Goal: Information Seeking & Learning: Learn about a topic

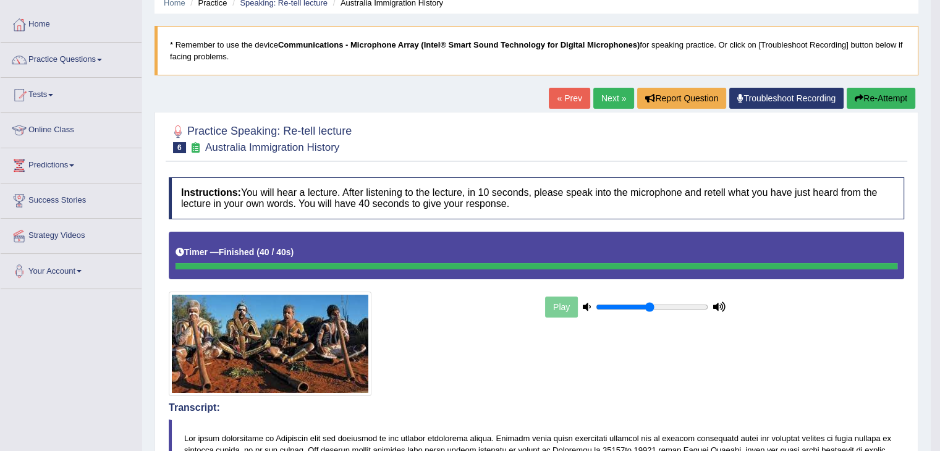
scroll to position [54, 0]
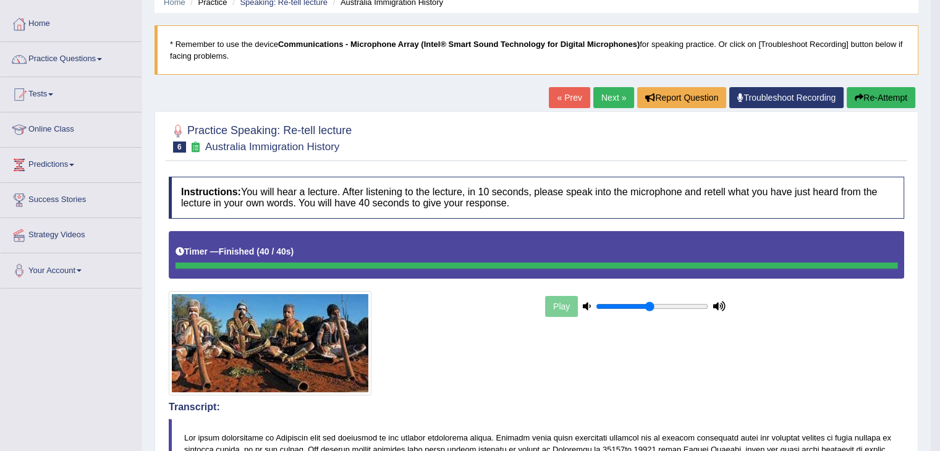
click at [608, 109] on div "« Prev Next » Report Question Troubleshoot Recording Re-Attempt" at bounding box center [734, 99] width 370 height 24
click at [608, 103] on link "Next »" at bounding box center [613, 97] width 41 height 21
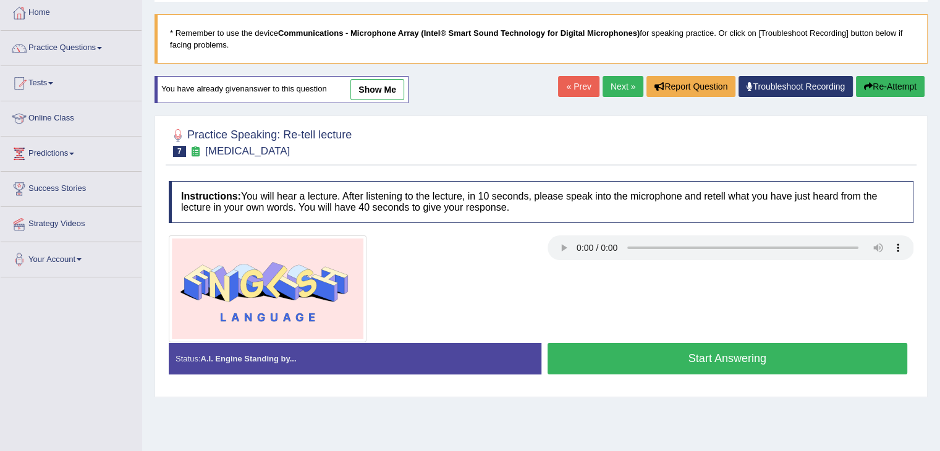
click at [871, 82] on button "Re-Attempt" at bounding box center [890, 86] width 69 height 21
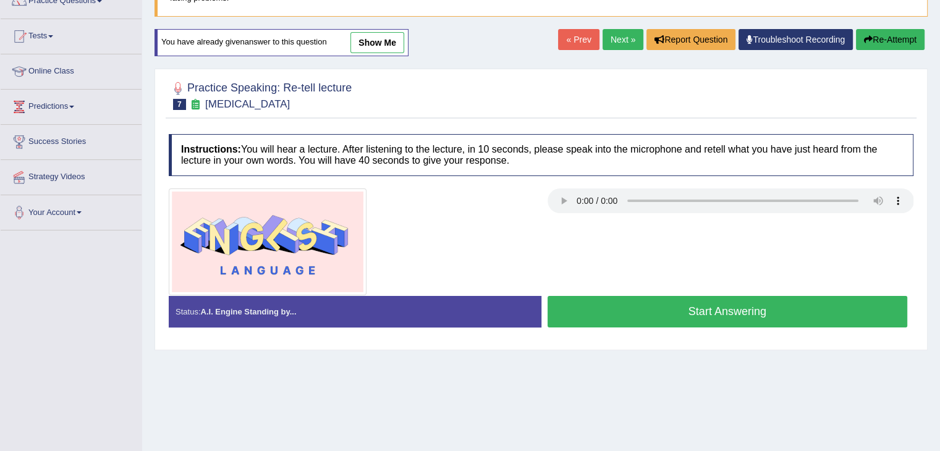
scroll to position [112, 0]
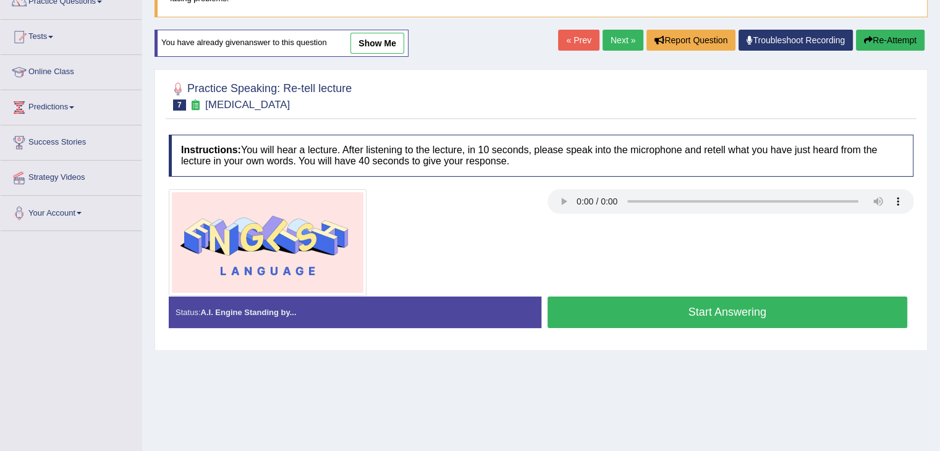
click at [616, 40] on link "Next »" at bounding box center [623, 40] width 41 height 21
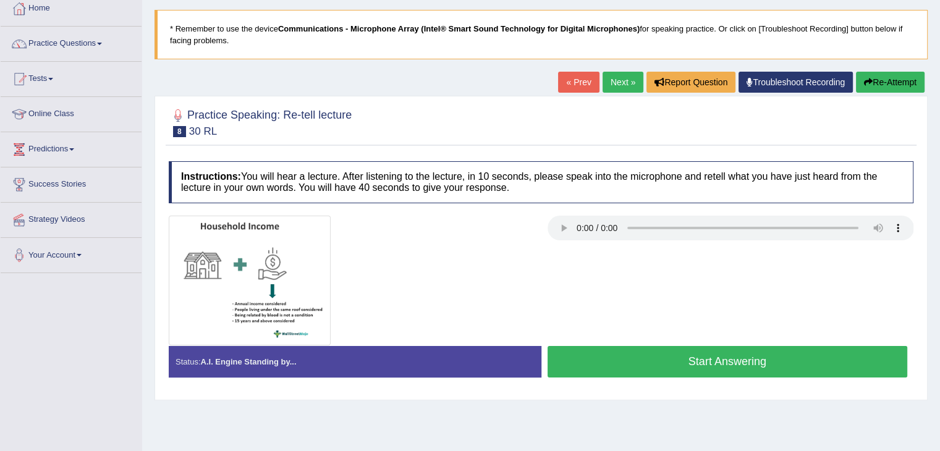
scroll to position [74, 0]
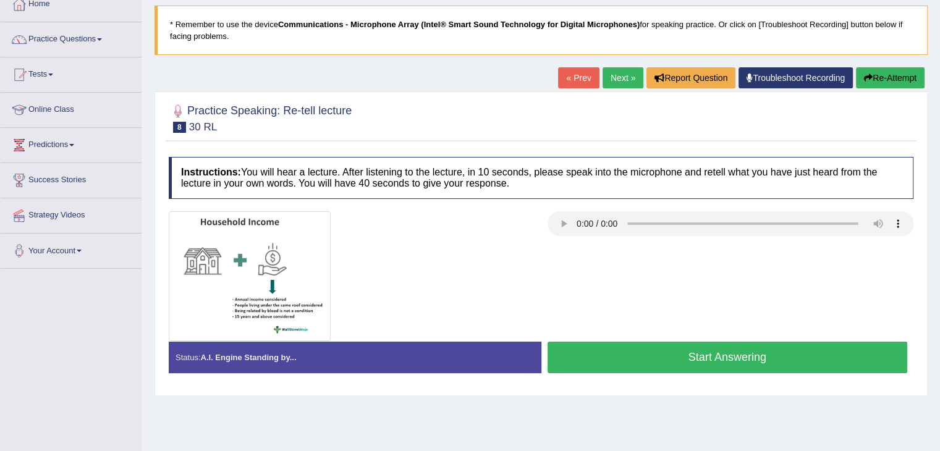
click at [727, 351] on button "Start Answering" at bounding box center [728, 358] width 360 height 32
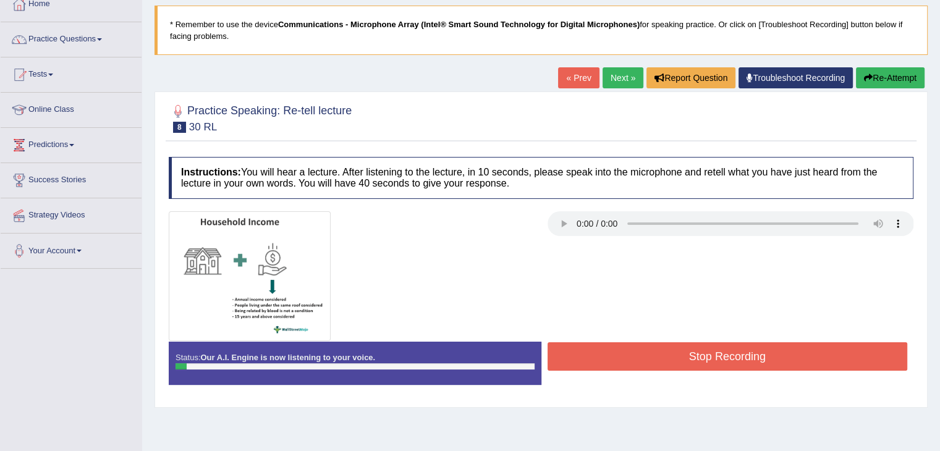
click at [455, 355] on div "Status: Our A.I. Engine is now listening to your voice." at bounding box center [355, 363] width 373 height 43
click at [581, 75] on link "« Prev" at bounding box center [578, 77] width 41 height 21
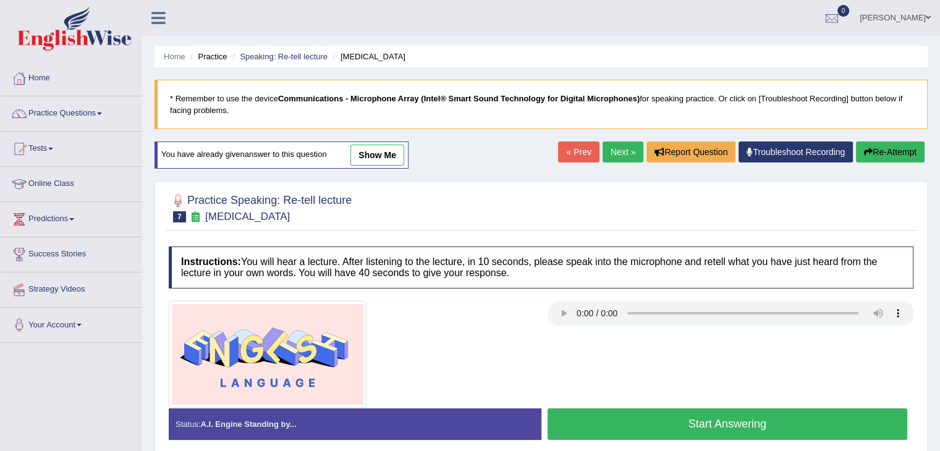
click at [385, 150] on link "show me" at bounding box center [377, 155] width 54 height 21
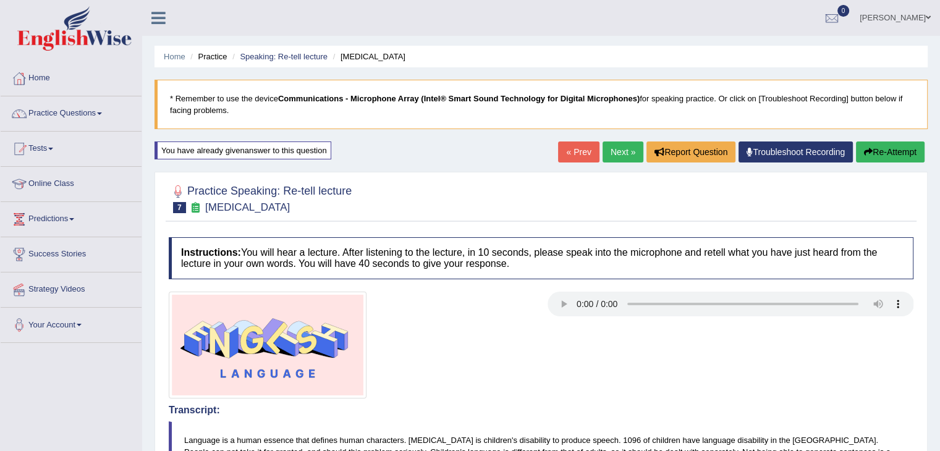
click at [888, 161] on button "Re-Attempt" at bounding box center [890, 152] width 69 height 21
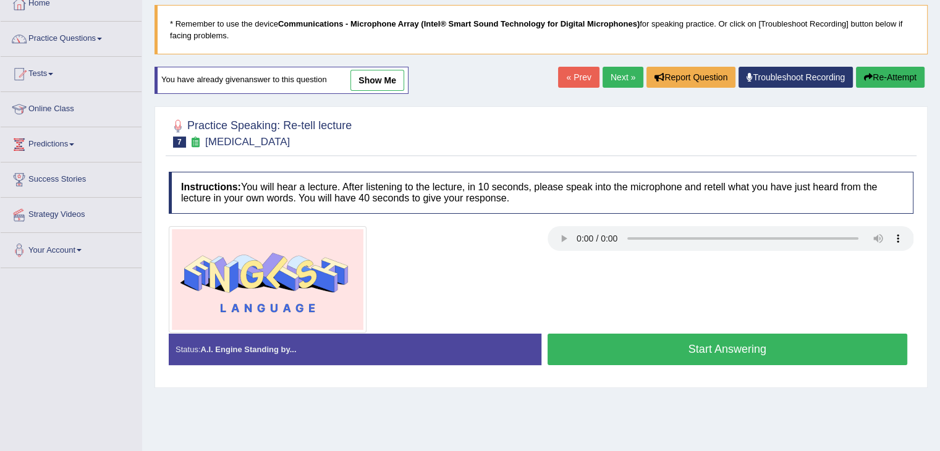
scroll to position [77, 0]
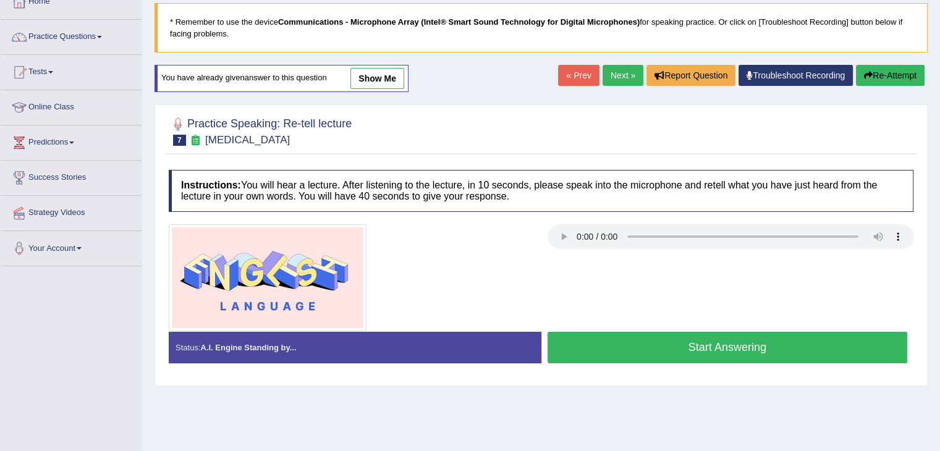
click at [688, 348] on button "Start Answering" at bounding box center [728, 348] width 360 height 32
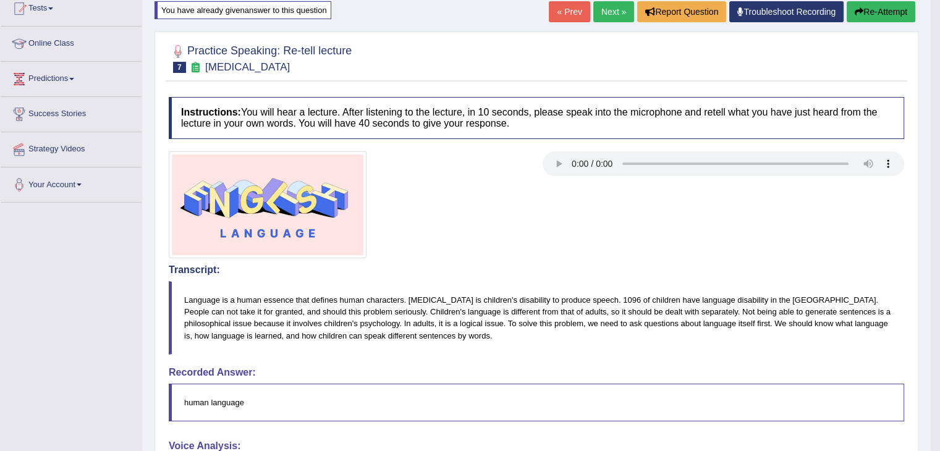
scroll to position [138, 0]
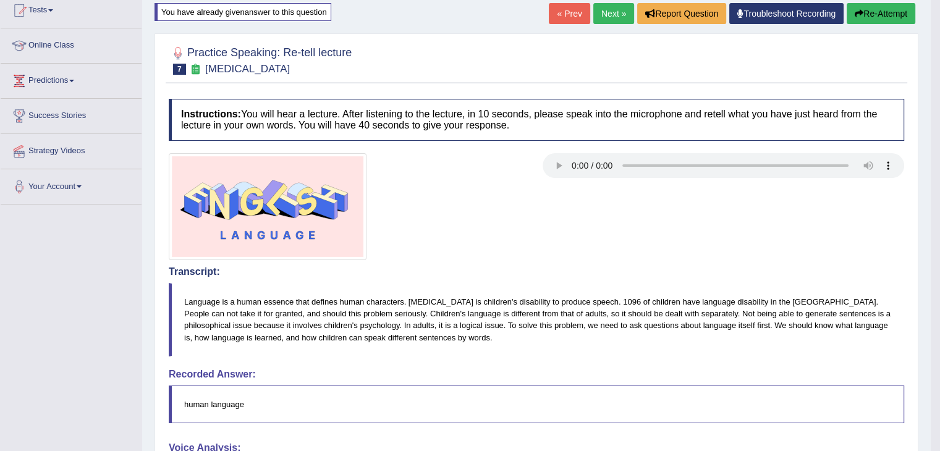
click at [879, 12] on button "Re-Attempt" at bounding box center [881, 13] width 69 height 21
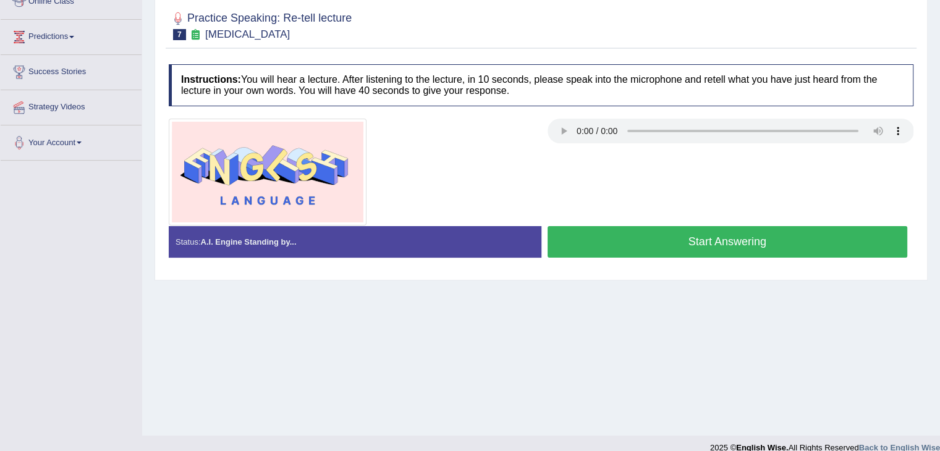
scroll to position [187, 0]
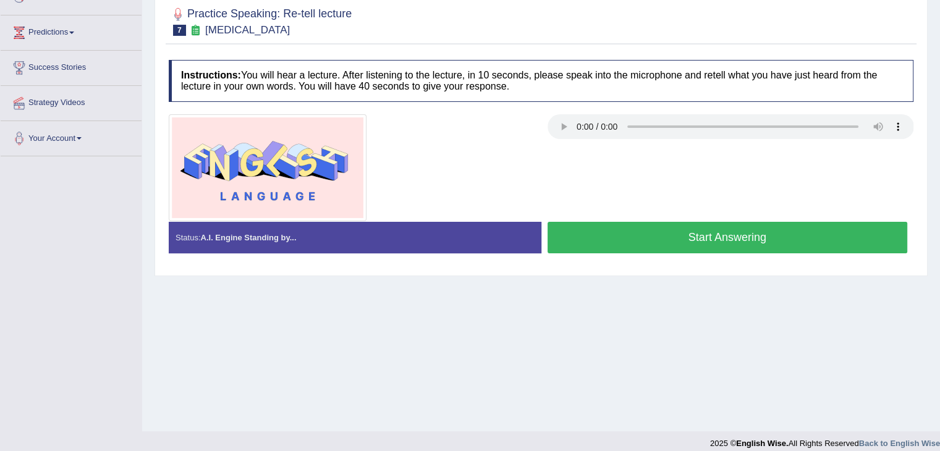
click at [747, 233] on button "Start Answering" at bounding box center [728, 238] width 360 height 32
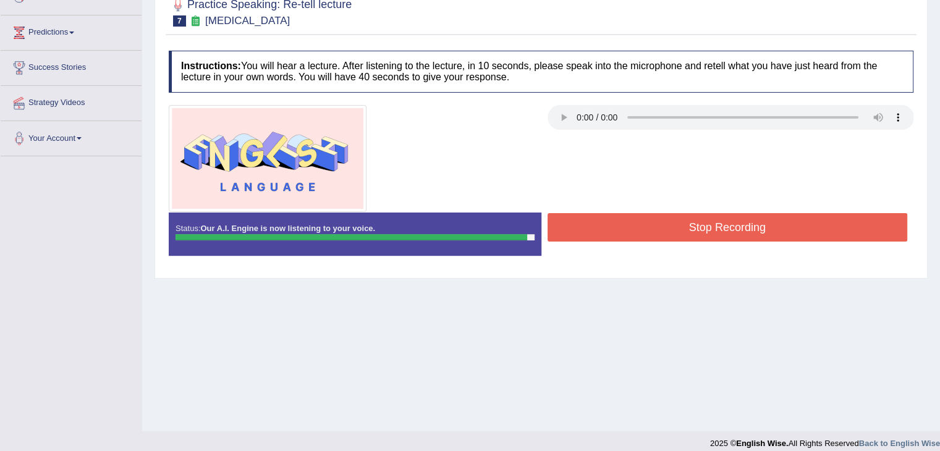
click at [746, 233] on button "Stop Recording" at bounding box center [728, 227] width 360 height 28
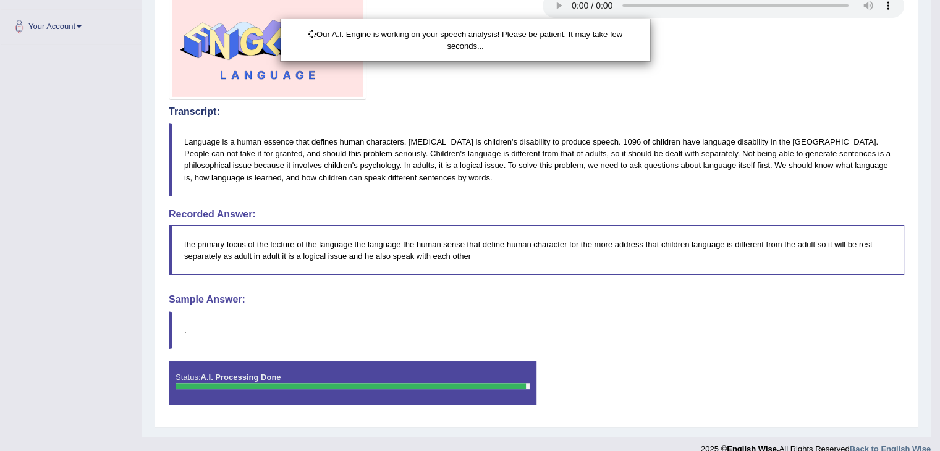
scroll to position [313, 0]
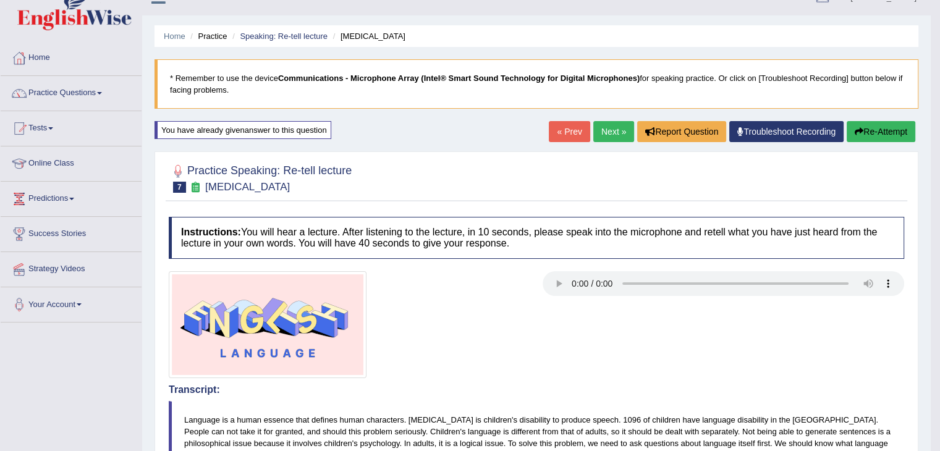
click at [940, 165] on html "Toggle navigation Home Practice Questions Speaking Practice Read Aloud Repeat S…" at bounding box center [470, 205] width 940 height 451
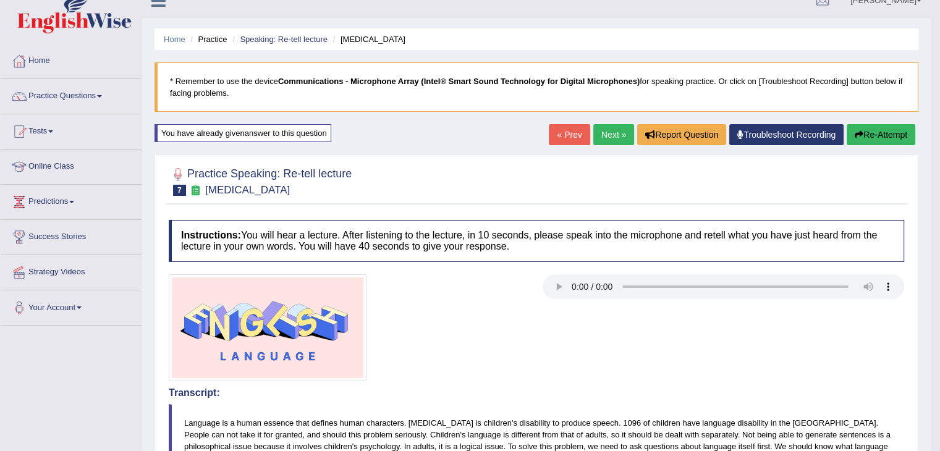
scroll to position [0, 0]
